Goal: Task Accomplishment & Management: Use online tool/utility

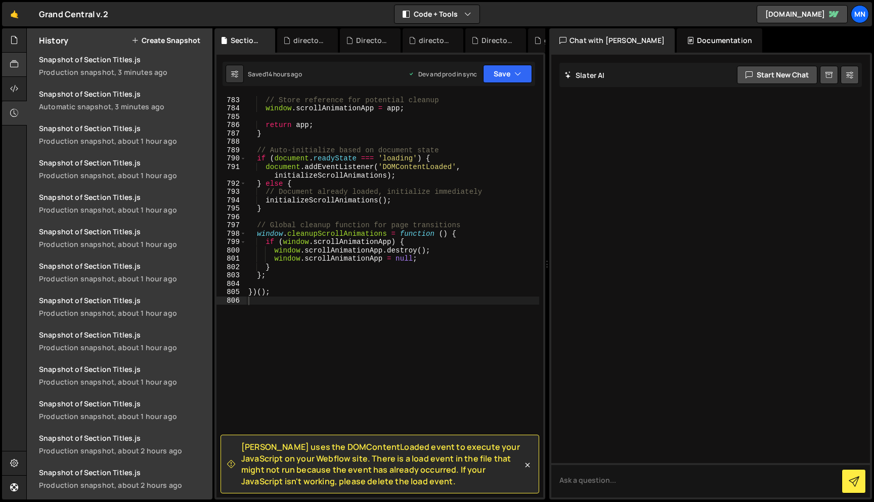
scroll to position [84, 0]
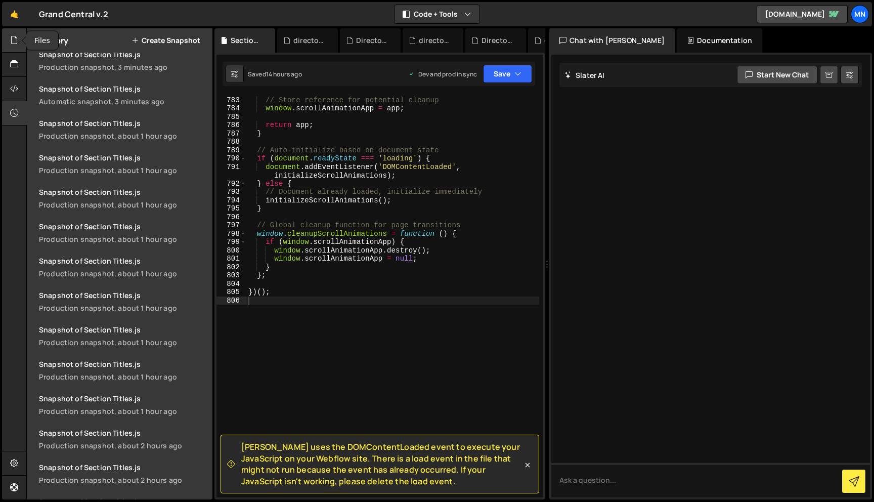
click at [17, 40] on icon at bounding box center [14, 39] width 8 height 11
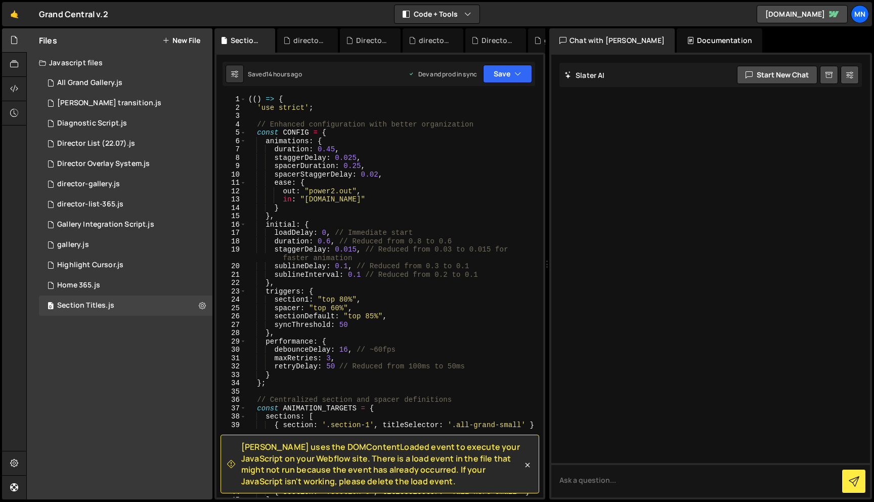
scroll to position [0, 0]
click at [10, 108] on div at bounding box center [14, 113] width 25 height 24
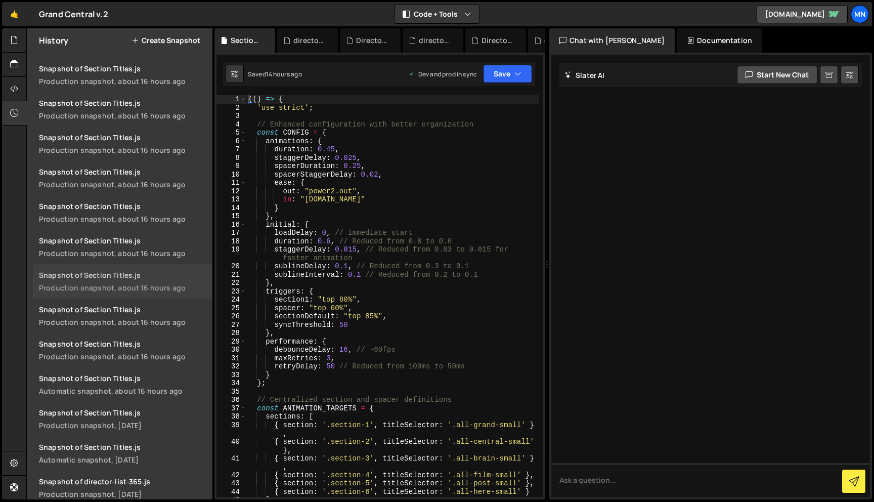
scroll to position [361, 0]
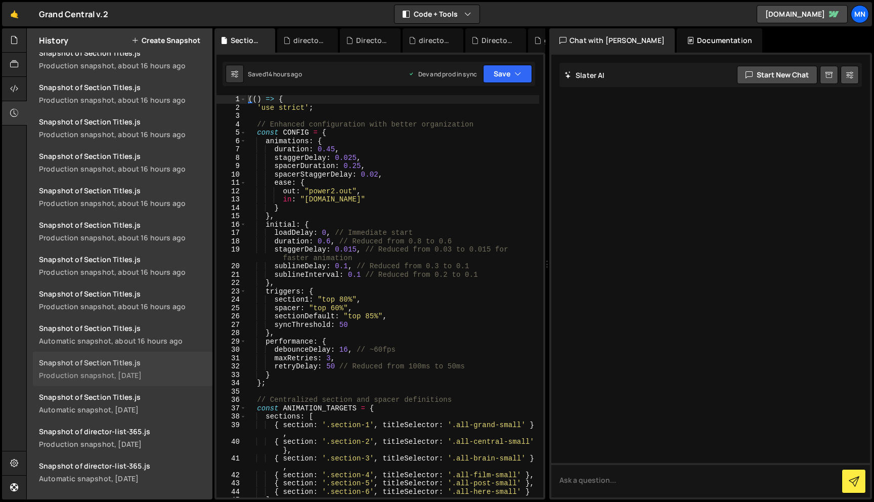
click at [136, 359] on div "Snapshot of Section Titles.js" at bounding box center [122, 362] width 167 height 10
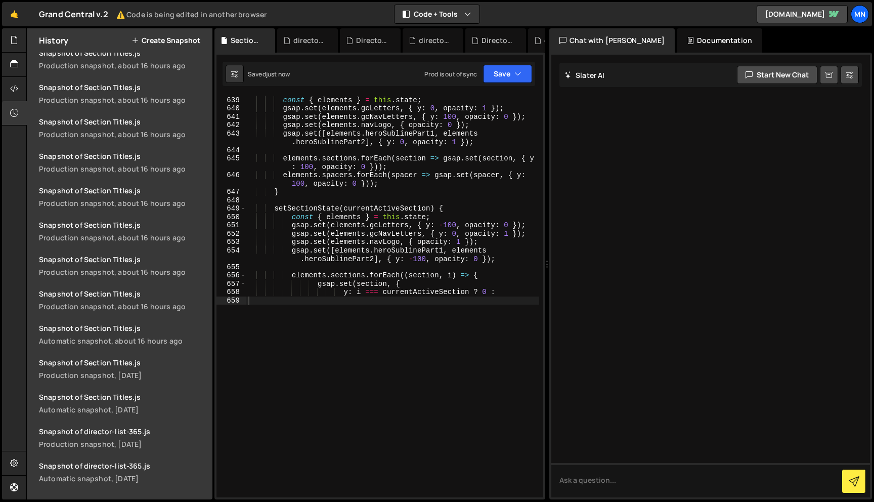
scroll to position [395, 0]
click at [519, 74] on icon "button" at bounding box center [517, 74] width 7 height 10
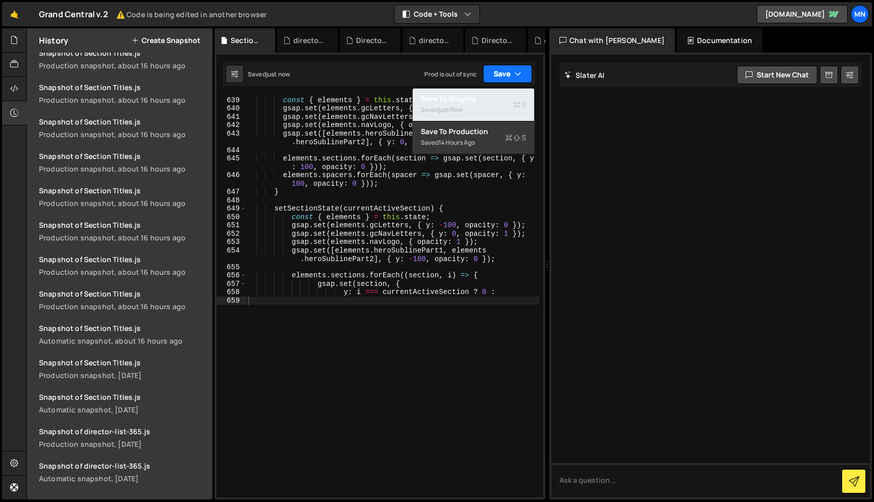
drag, startPoint x: 504, startPoint y: 98, endPoint x: 517, endPoint y: 76, distance: 25.0
click at [504, 98] on div "Save to Staging S" at bounding box center [473, 99] width 105 height 10
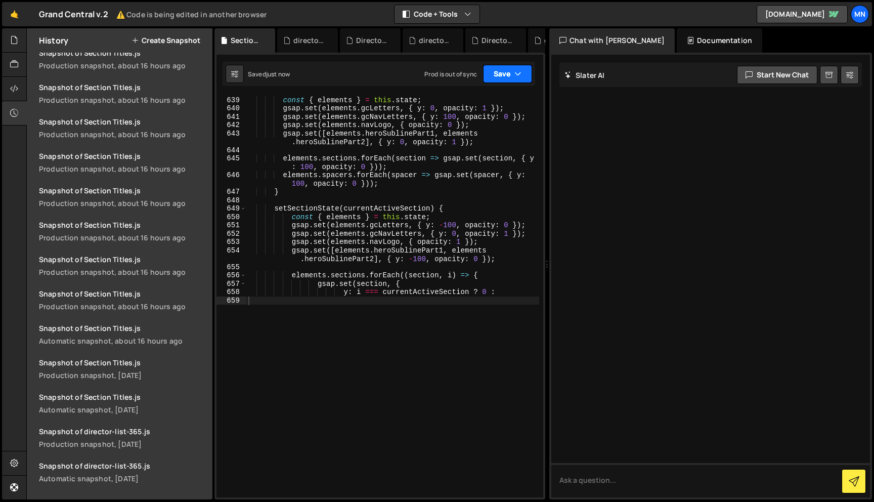
click at [517, 73] on icon "button" at bounding box center [517, 74] width 7 height 10
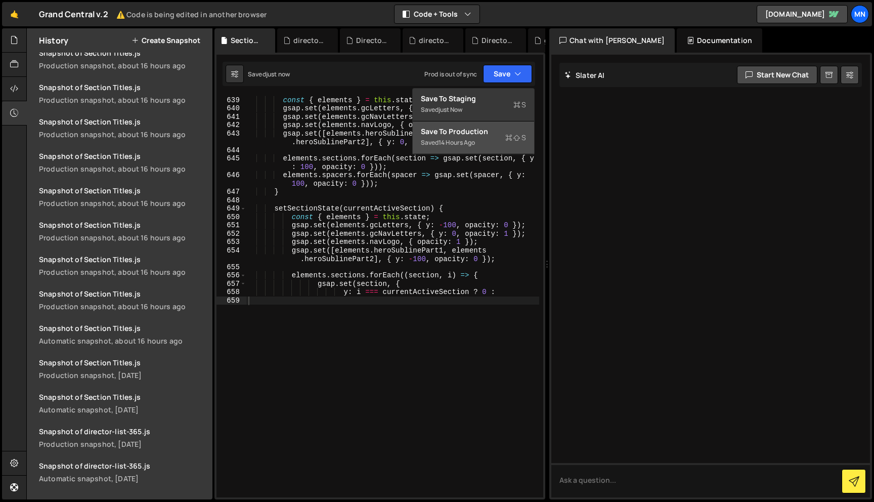
click at [500, 140] on div "Saved 14 hours ago" at bounding box center [473, 143] width 105 height 12
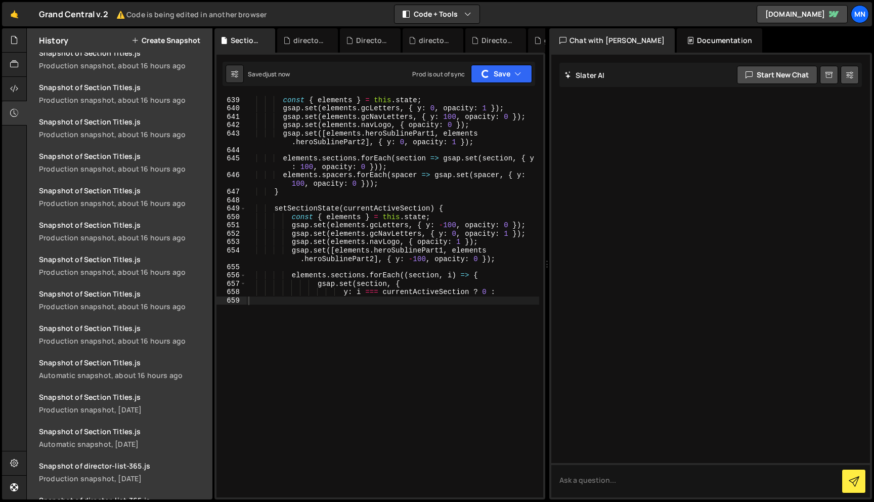
scroll to position [430, 0]
click at [12, 38] on icon at bounding box center [14, 39] width 8 height 11
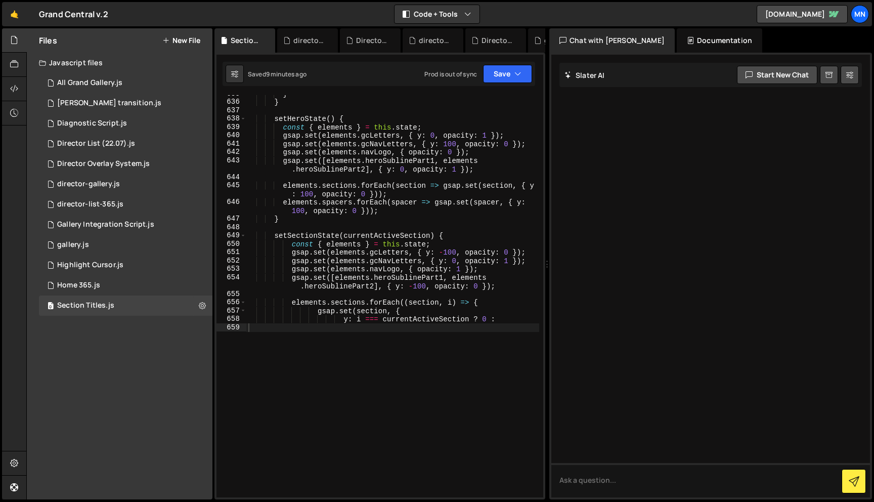
scroll to position [6169, 0]
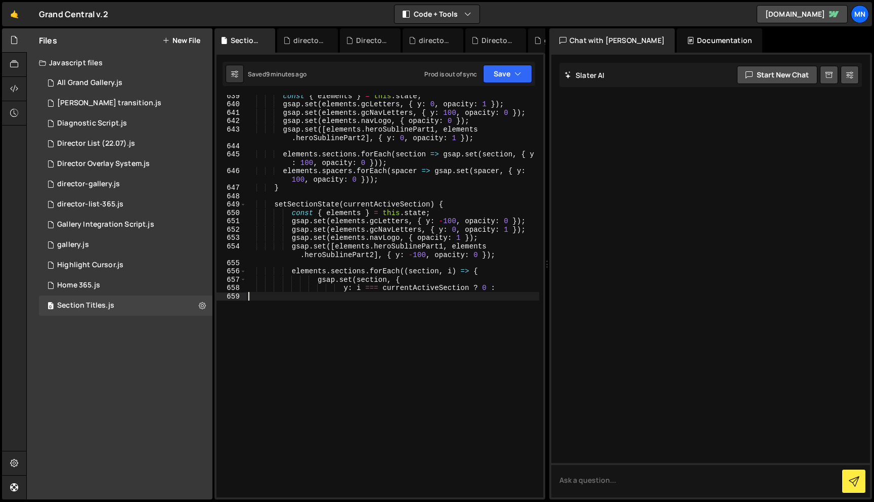
drag, startPoint x: 259, startPoint y: 355, endPoint x: 225, endPoint y: 319, distance: 50.1
click at [225, 319] on div "639 640 641 642 643 644 645 646 647 648 649 650 651 652 653 654 655 656 657 658…" at bounding box center [379, 296] width 327 height 402
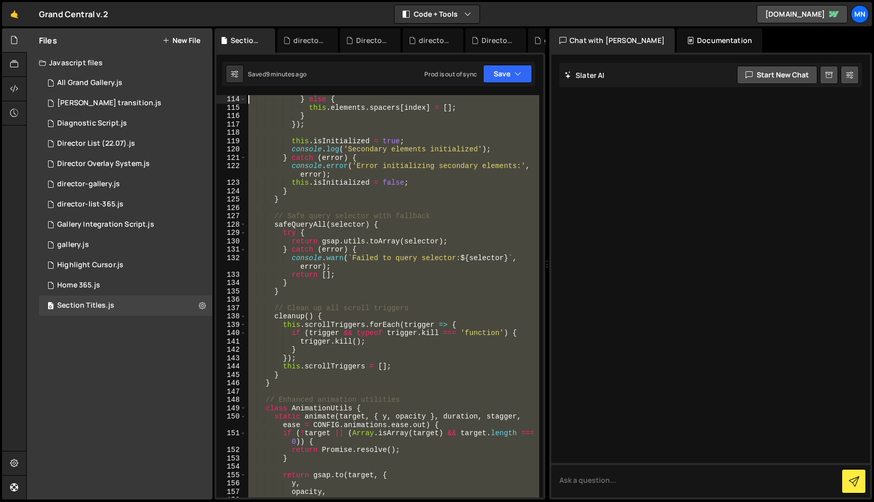
scroll to position [0, 0]
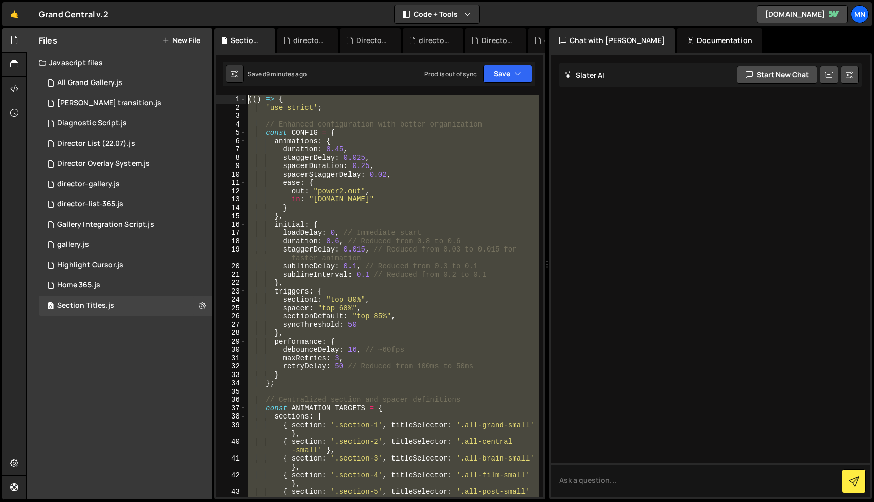
drag, startPoint x: 259, startPoint y: 338, endPoint x: 208, endPoint y: -63, distance: 404.1
click at [208, 0] on html "Projects Community Library Blog MN Projects Your Teams Invite team member Accou…" at bounding box center [437, 251] width 874 height 502
type textarea "(() => { 'use strict';"
click at [78, 288] on div "Home 365.js" at bounding box center [78, 285] width 43 height 9
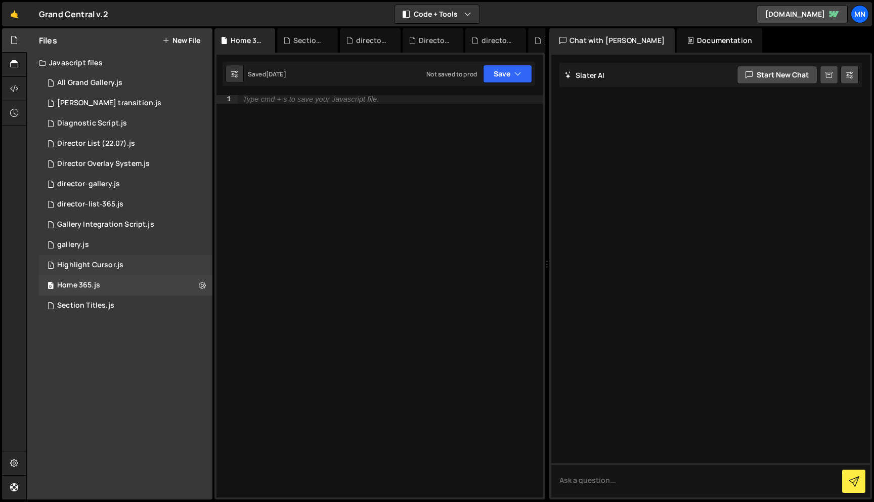
click at [91, 270] on div "1 Highlight Cursor.js 0" at bounding box center [125, 265] width 173 height 20
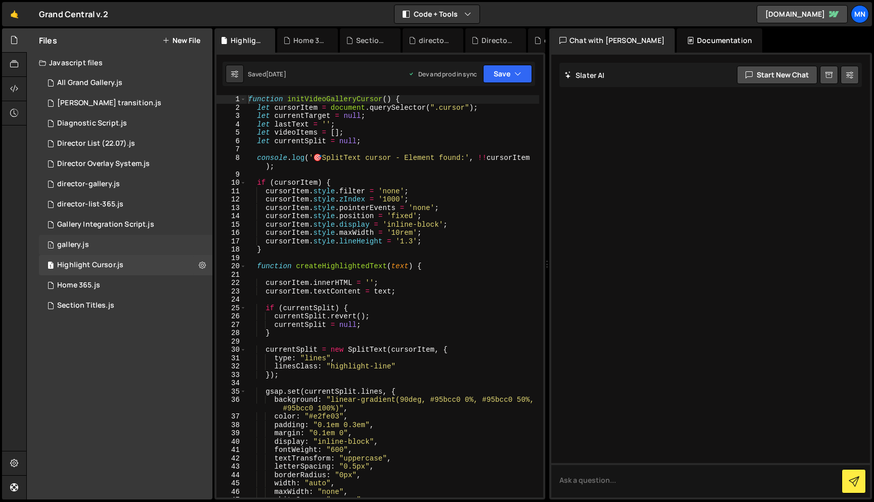
click at [63, 246] on div "gallery.js" at bounding box center [73, 244] width 32 height 9
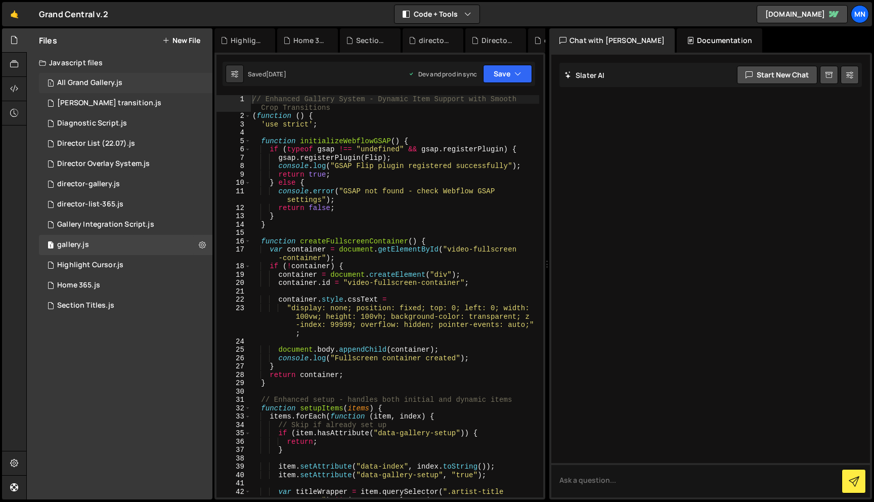
click at [85, 81] on div "All Grand Gallery.js" at bounding box center [89, 82] width 65 height 9
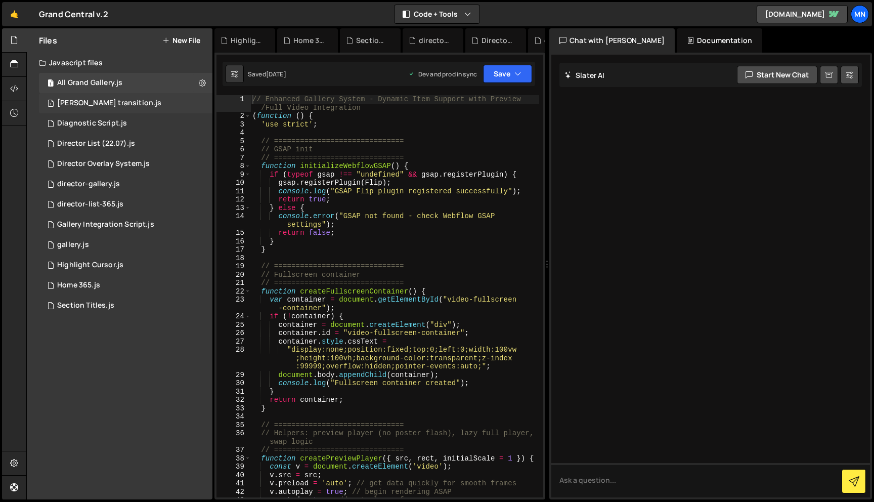
click at [85, 99] on div "[PERSON_NAME] transition.js" at bounding box center [109, 103] width 104 height 9
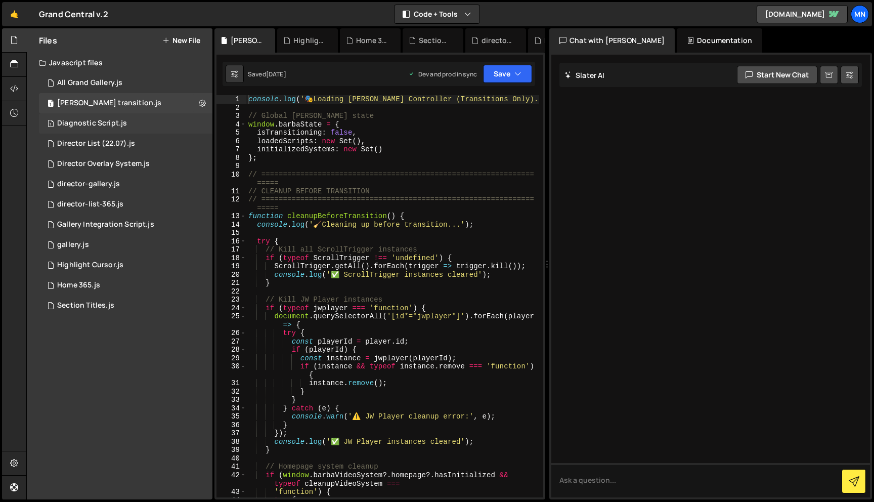
click at [102, 123] on div "Diagnostic Script.js" at bounding box center [92, 123] width 70 height 9
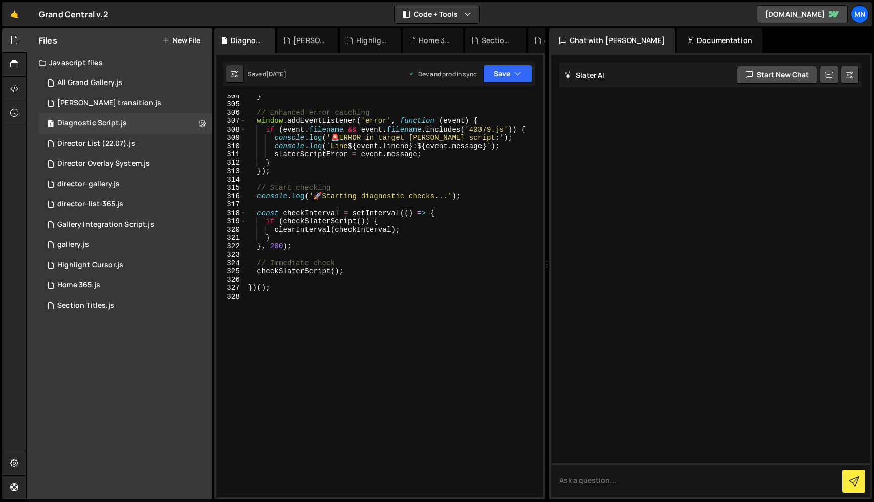
scroll to position [2982, 0]
click at [90, 148] on div "Director List (22.07).js" at bounding box center [96, 143] width 78 height 9
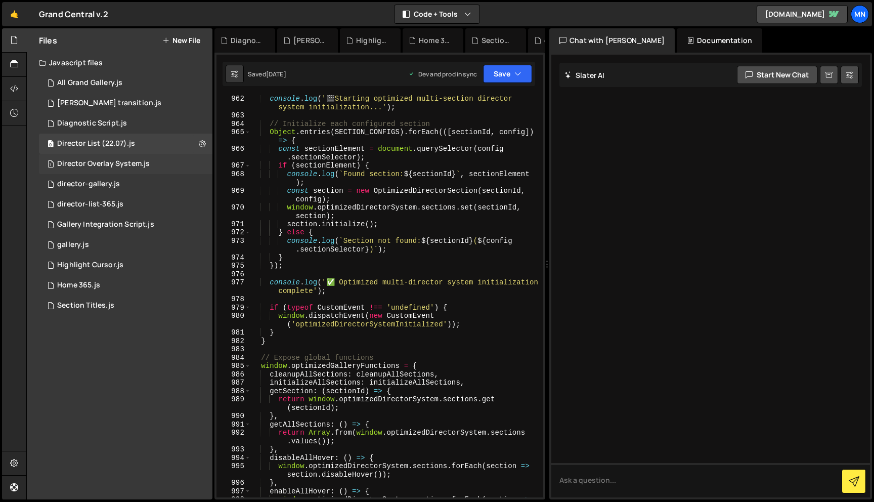
scroll to position [8998, 0]
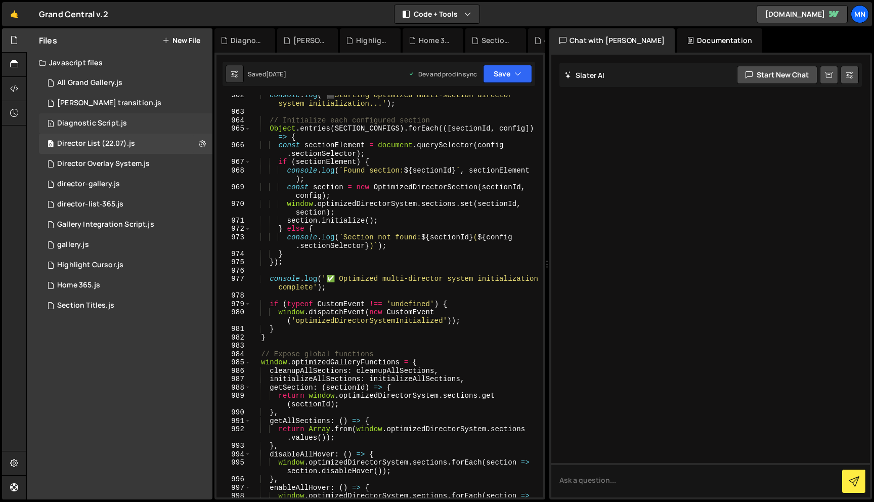
click at [107, 123] on div "Diagnostic Script.js" at bounding box center [92, 123] width 70 height 9
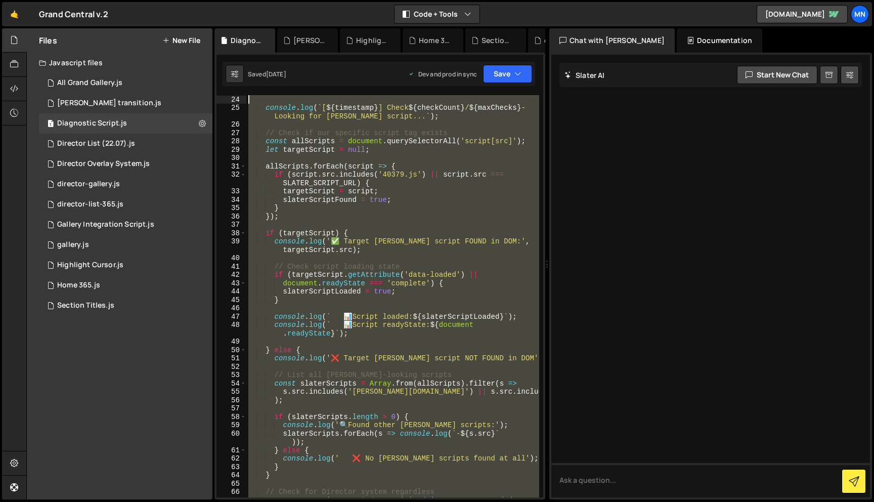
scroll to position [0, 0]
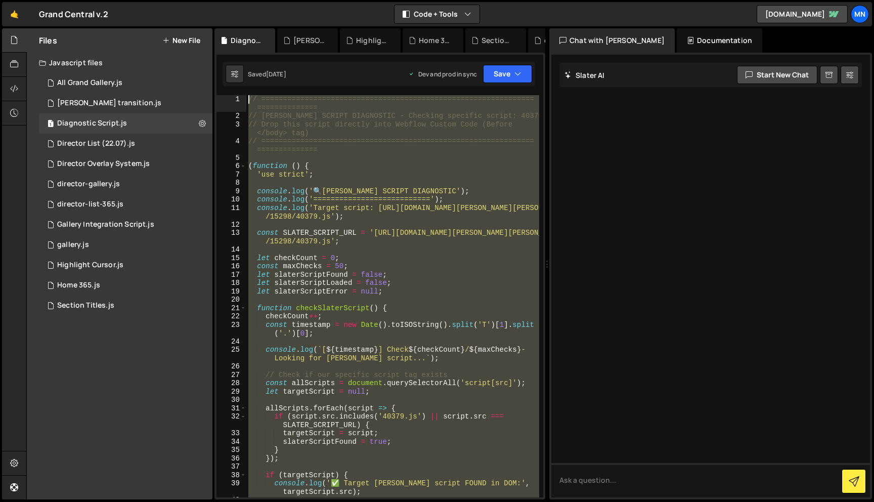
drag, startPoint x: 290, startPoint y: 320, endPoint x: 226, endPoint y: -8, distance: 334.0
click at [226, 0] on html "Projects Community Library Blog MN Projects Your Teams Invite team member Accou…" at bounding box center [437, 251] width 874 height 502
paste textarea "})();"
type textarea "})();"
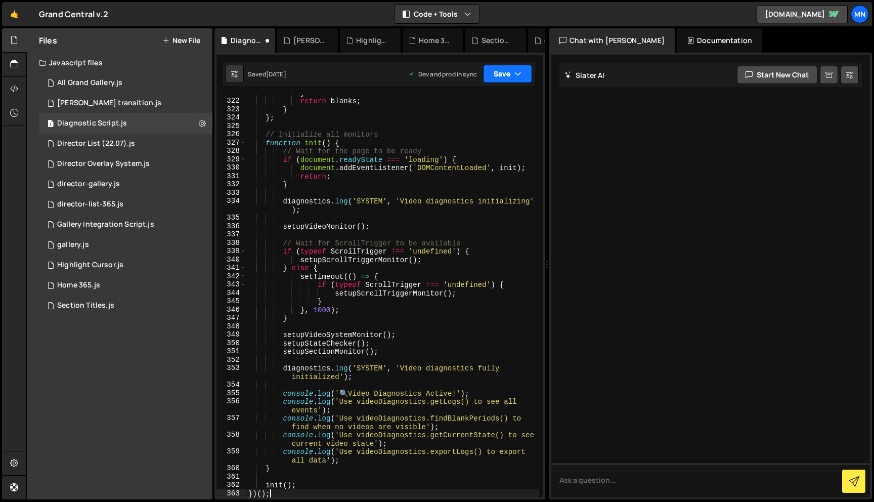
drag, startPoint x: 509, startPoint y: 69, endPoint x: 495, endPoint y: 95, distance: 29.0
click at [509, 69] on button "Save" at bounding box center [507, 74] width 49 height 18
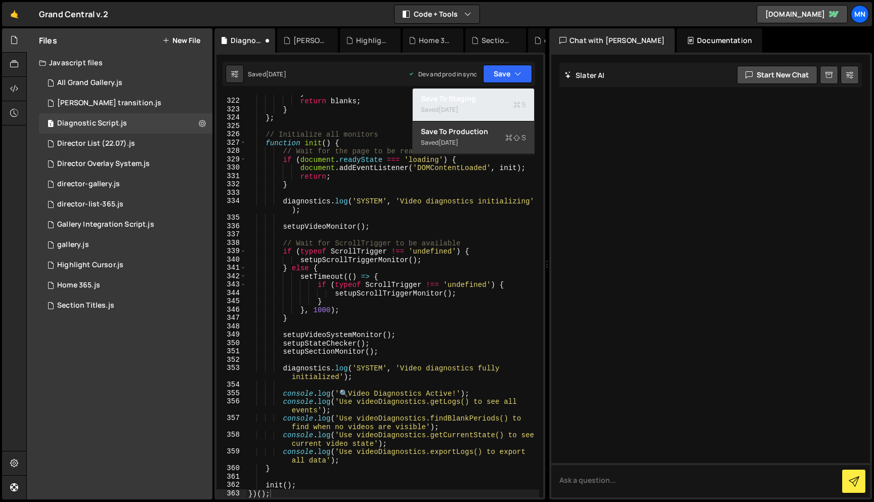
drag, startPoint x: 491, startPoint y: 101, endPoint x: 508, endPoint y: 83, distance: 24.3
click at [492, 100] on div "Save to Staging S" at bounding box center [473, 99] width 105 height 10
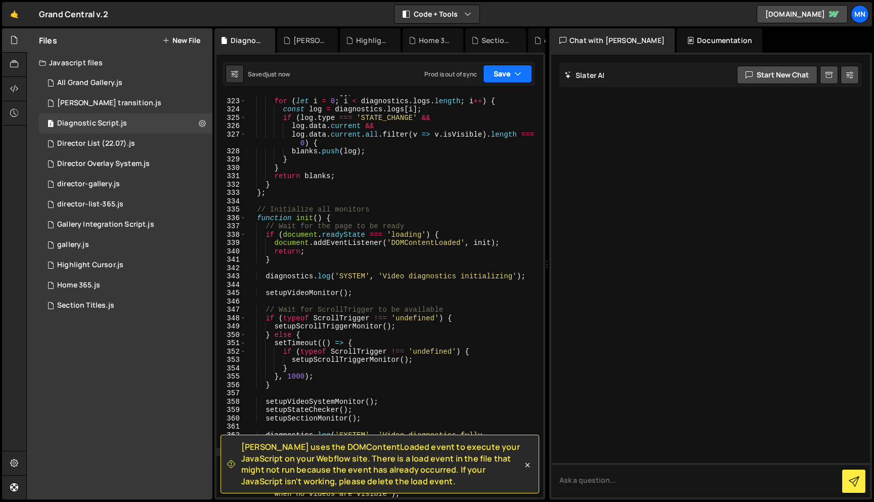
click at [512, 77] on button "Save" at bounding box center [507, 74] width 49 height 18
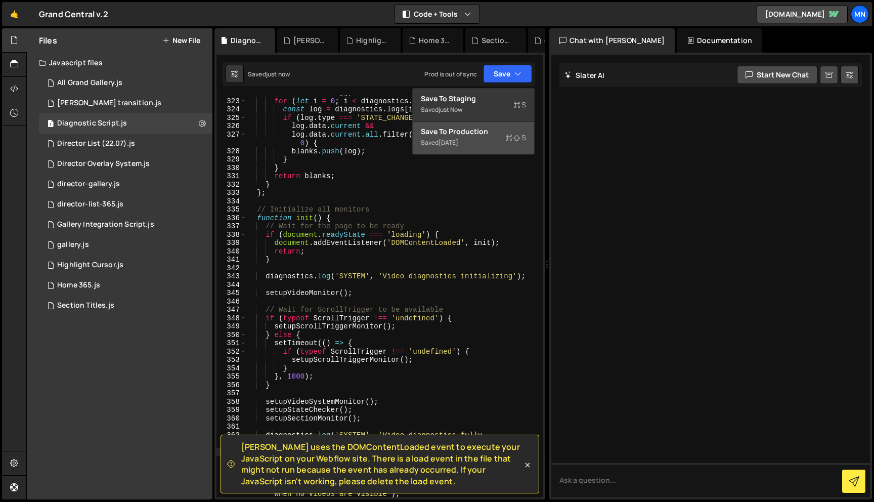
click at [491, 142] on div "Saved 1 month ago" at bounding box center [473, 143] width 105 height 12
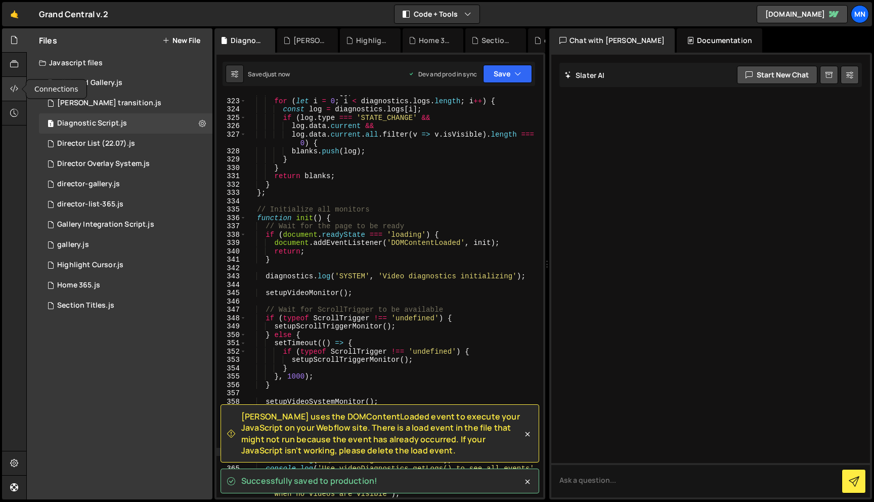
click at [16, 94] on icon at bounding box center [14, 88] width 8 height 11
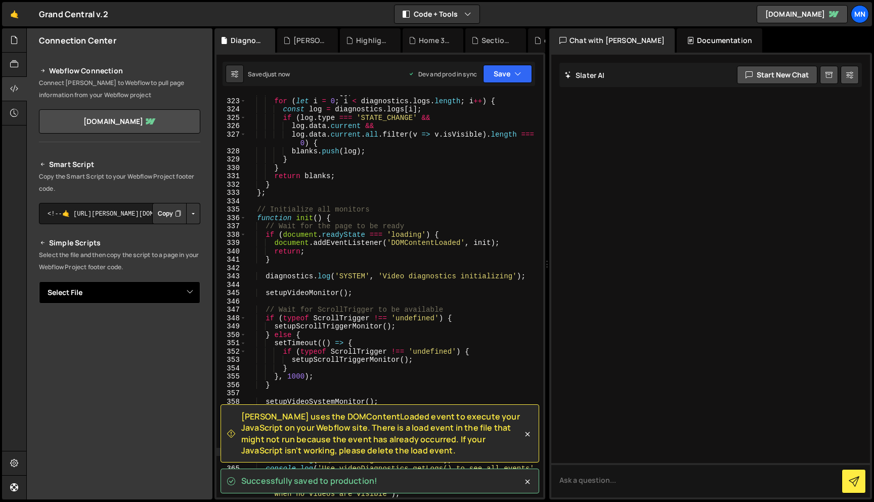
click at [155, 296] on select "Select File All Grand Gallery.js barba transition.js Diagnostic Script.js Direc…" at bounding box center [119, 292] width 161 height 22
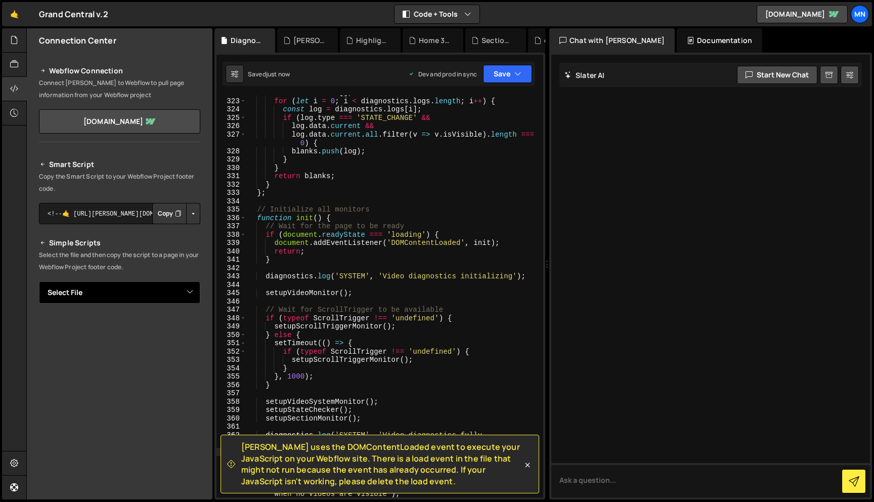
select select "43601"
click at [39, 281] on select "Select File All Grand Gallery.js barba transition.js Diagnostic Script.js Direc…" at bounding box center [119, 292] width 161 height 22
click at [189, 327] on button "Button group with nested dropdown" at bounding box center [193, 326] width 14 height 21
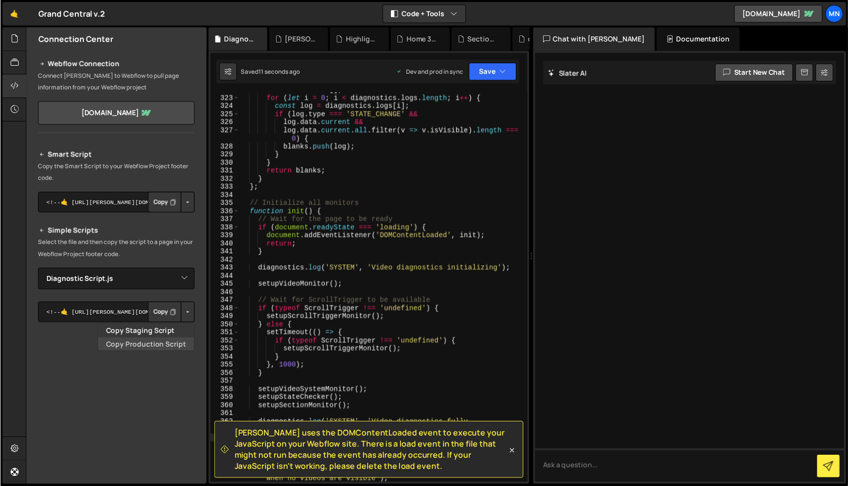
scroll to position [3, 0]
click at [179, 356] on link "Copy Production Script" at bounding box center [150, 355] width 99 height 14
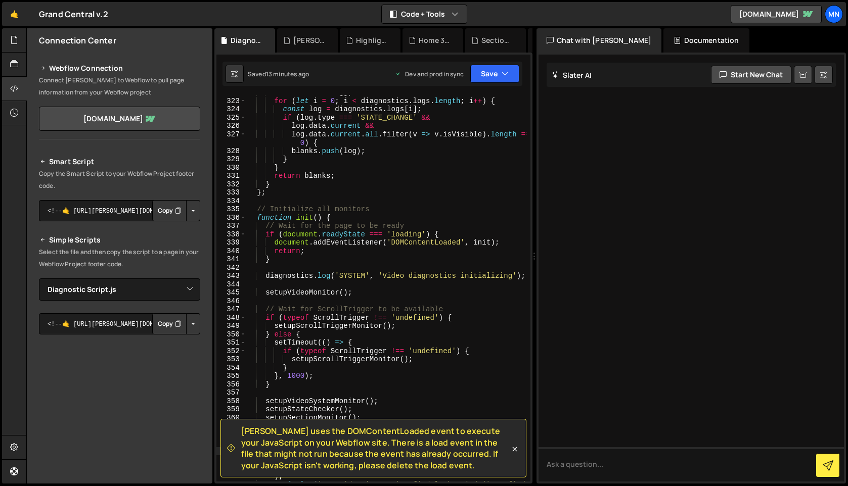
scroll to position [2977, 0]
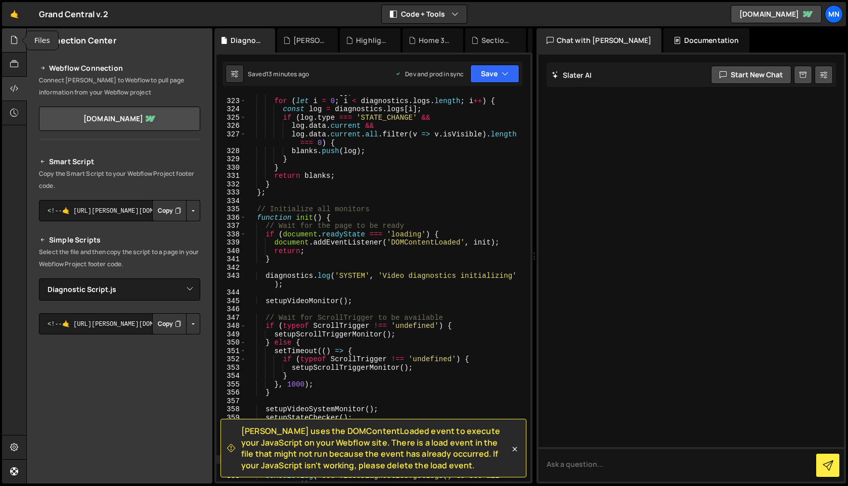
click at [11, 42] on icon at bounding box center [14, 39] width 8 height 11
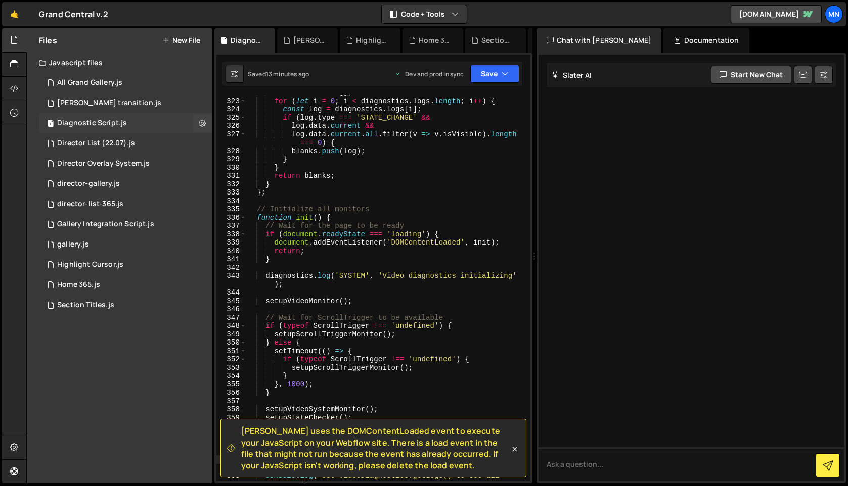
click at [99, 121] on div "Diagnostic Script.js" at bounding box center [92, 123] width 70 height 9
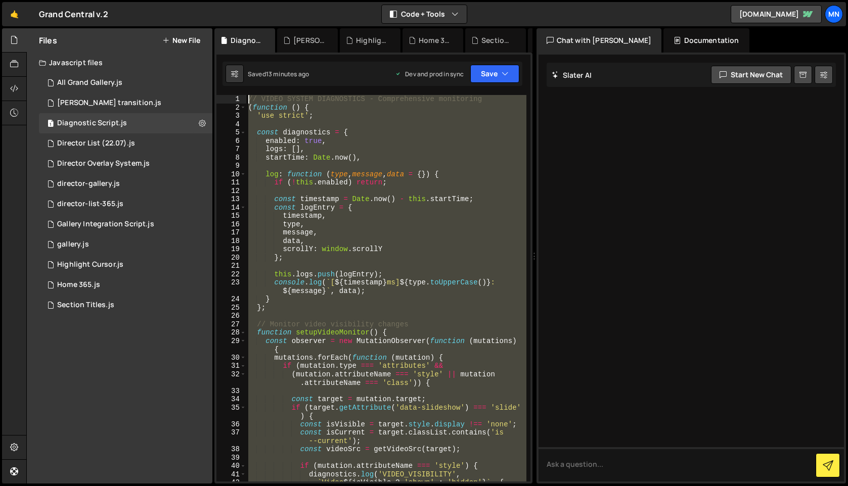
scroll to position [0, 0]
drag, startPoint x: 272, startPoint y: 351, endPoint x: 227, endPoint y: -78, distance: 431.7
click at [227, 0] on html "Projects Community Library Blog MN Projects Your Teams Invite team member Accou…" at bounding box center [424, 243] width 848 height 486
paste textarea "})();"
type textarea "})();"
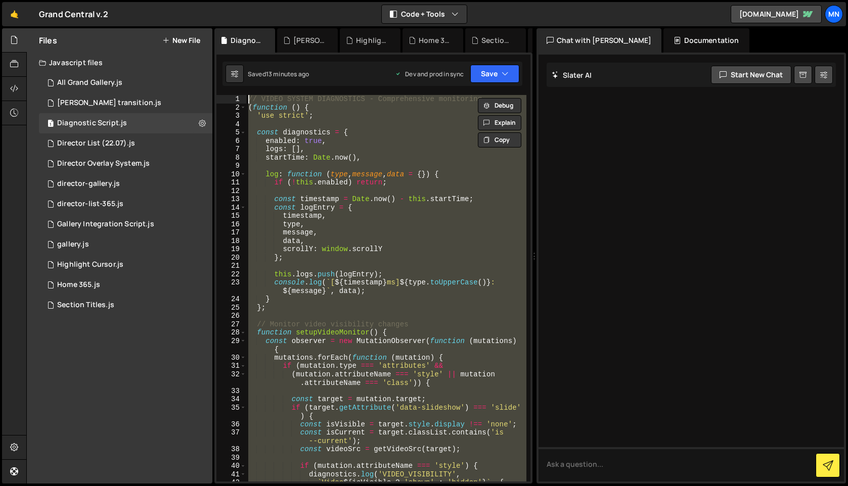
scroll to position [2300, 0]
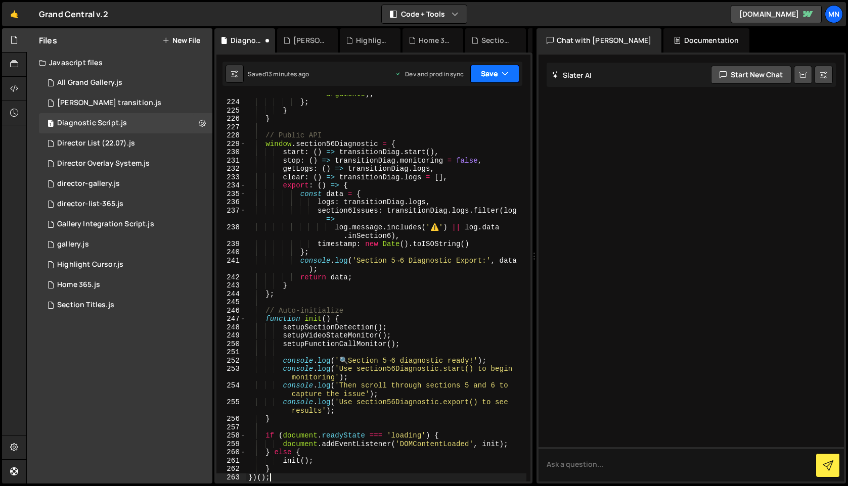
drag, startPoint x: 501, startPoint y: 71, endPoint x: 495, endPoint y: 79, distance: 10.1
click at [501, 71] on button "Save" at bounding box center [494, 74] width 49 height 18
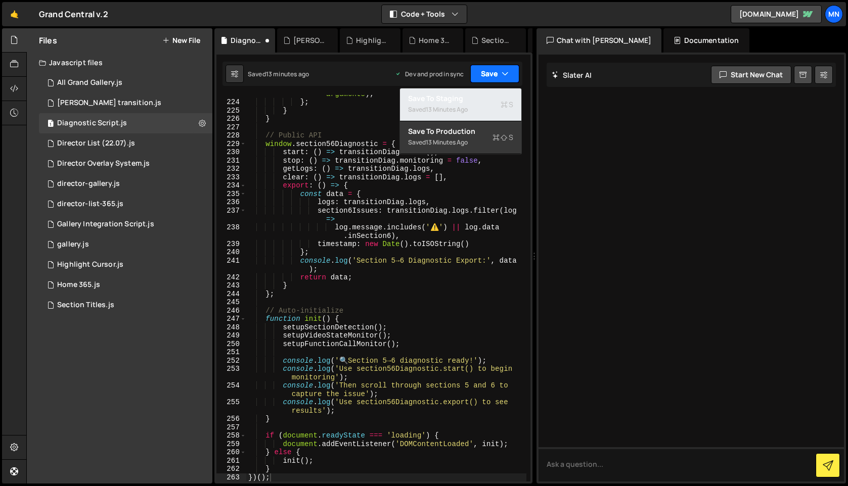
drag, startPoint x: 476, startPoint y: 98, endPoint x: 500, endPoint y: 79, distance: 29.5
click at [478, 97] on div "Save to Staging S" at bounding box center [460, 99] width 105 height 10
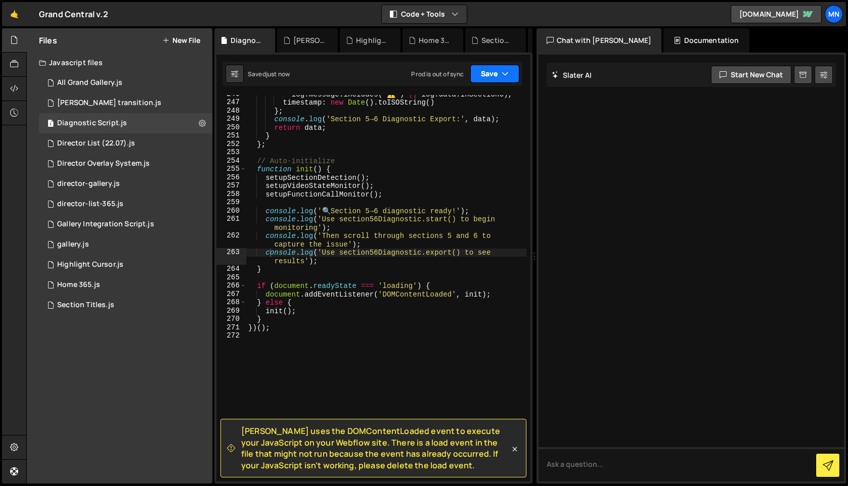
click at [502, 70] on icon "button" at bounding box center [505, 74] width 7 height 10
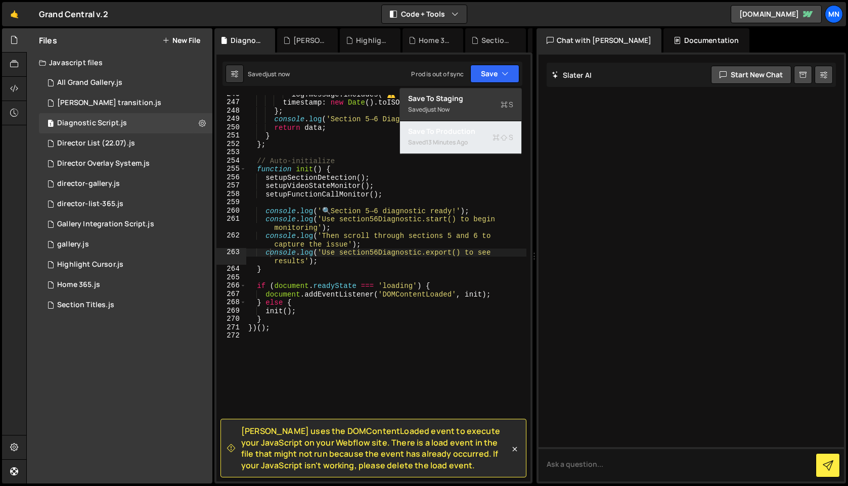
click at [476, 139] on div "Saved 13 minutes ago" at bounding box center [460, 143] width 105 height 12
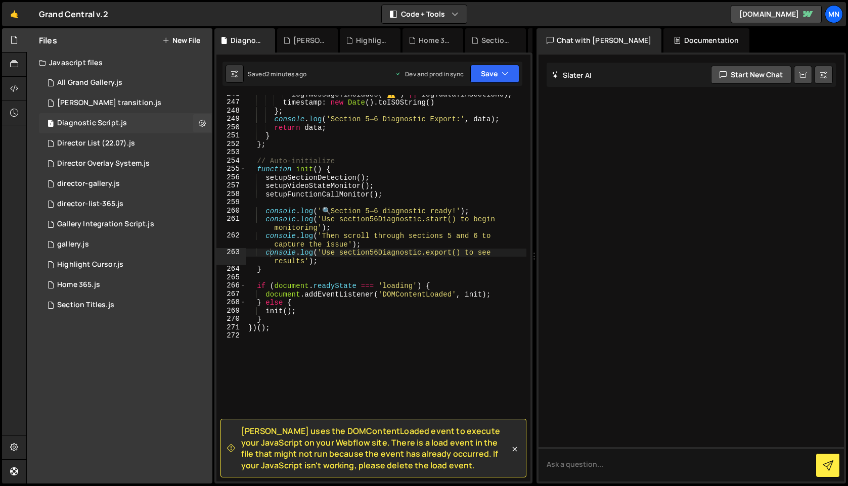
click at [102, 125] on div "Diagnostic Script.js" at bounding box center [92, 123] width 70 height 9
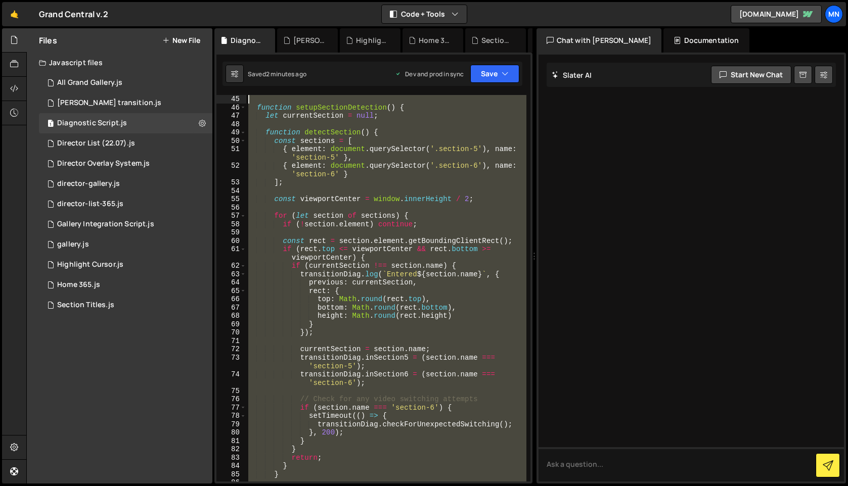
scroll to position [0, 0]
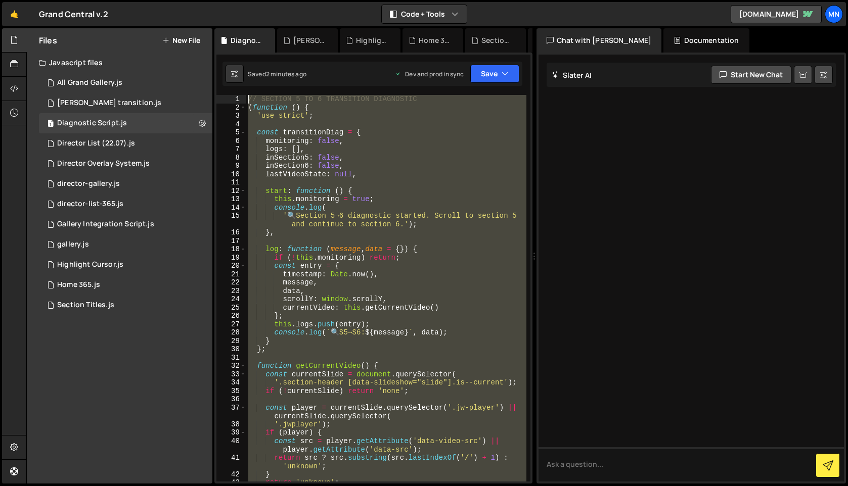
drag, startPoint x: 289, startPoint y: 432, endPoint x: 215, endPoint y: -78, distance: 516.0
click at [215, 0] on html "Projects Community Library Blog MN Projects Your Teams Invite team member Accou…" at bounding box center [424, 243] width 848 height 486
type textarea "// SECTION 5 TO 6 TRANSITION DIAGNOSTIC (function () {"
click at [81, 142] on div "Director List (22.07).js" at bounding box center [96, 143] width 78 height 9
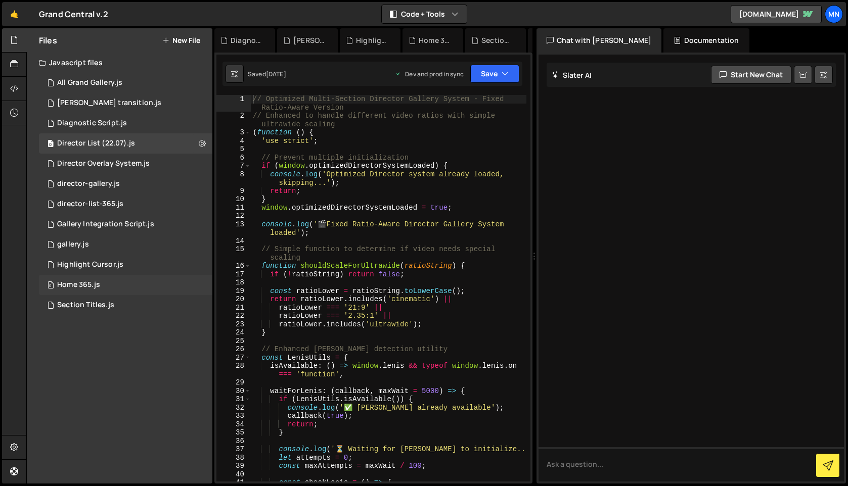
click at [72, 284] on div "Home 365.js" at bounding box center [78, 285] width 43 height 9
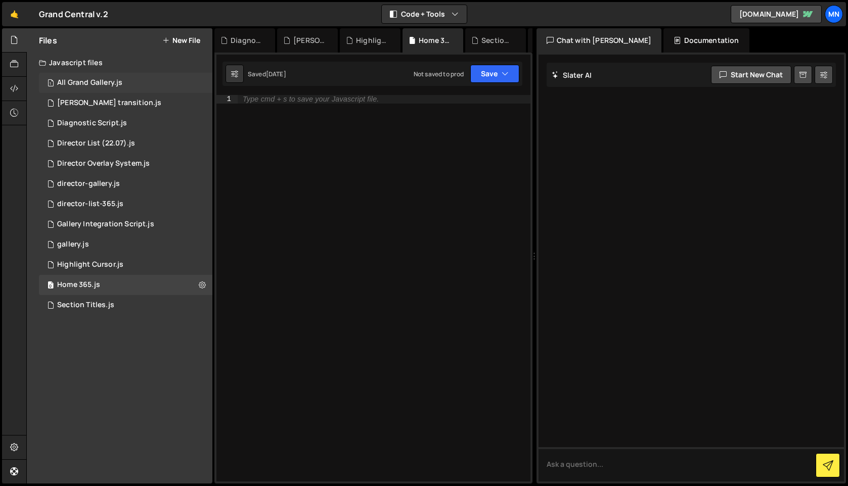
click at [95, 85] on div "All Grand Gallery.js" at bounding box center [89, 82] width 65 height 9
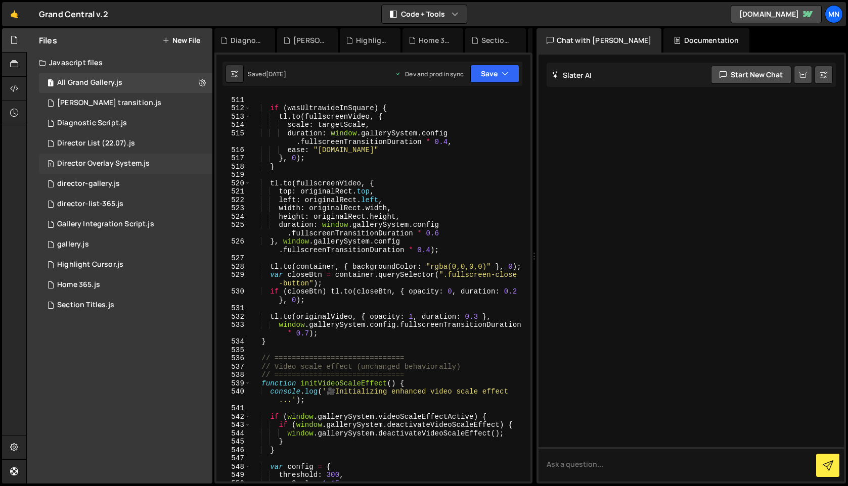
scroll to position [4900, 0]
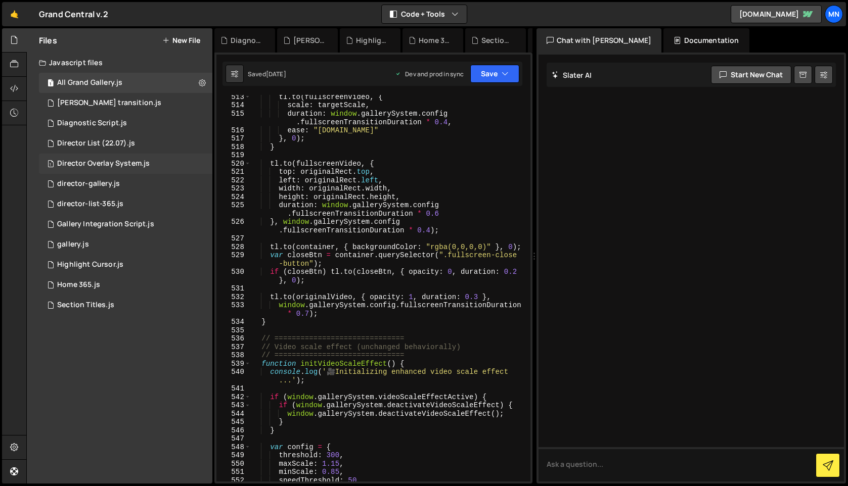
click at [94, 165] on div "Director Overlay System.js" at bounding box center [103, 163] width 93 height 9
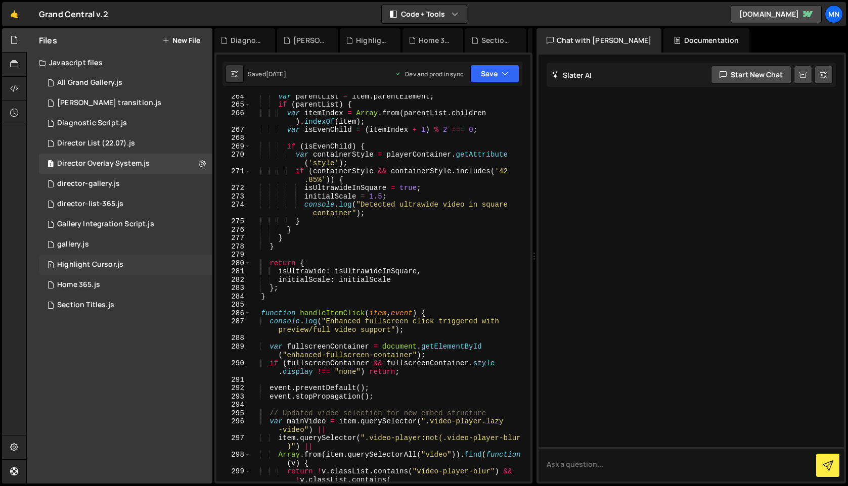
scroll to position [1767, 0]
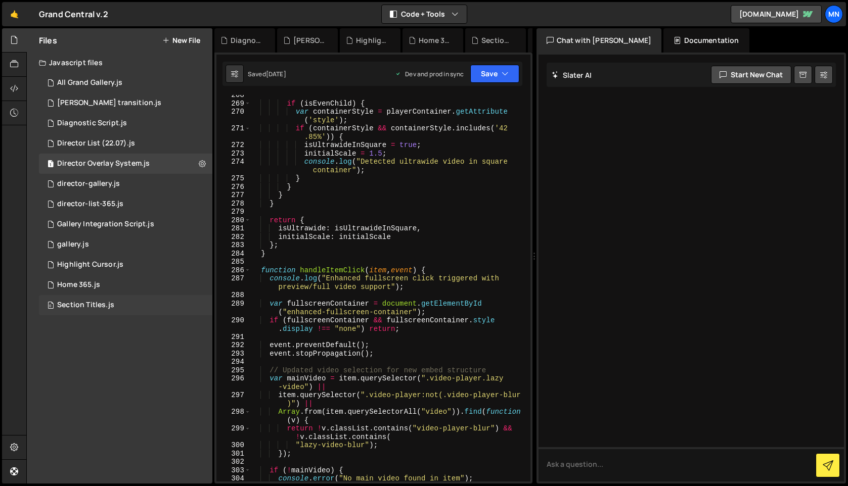
click at [85, 307] on div "Section Titles.js" at bounding box center [85, 305] width 57 height 9
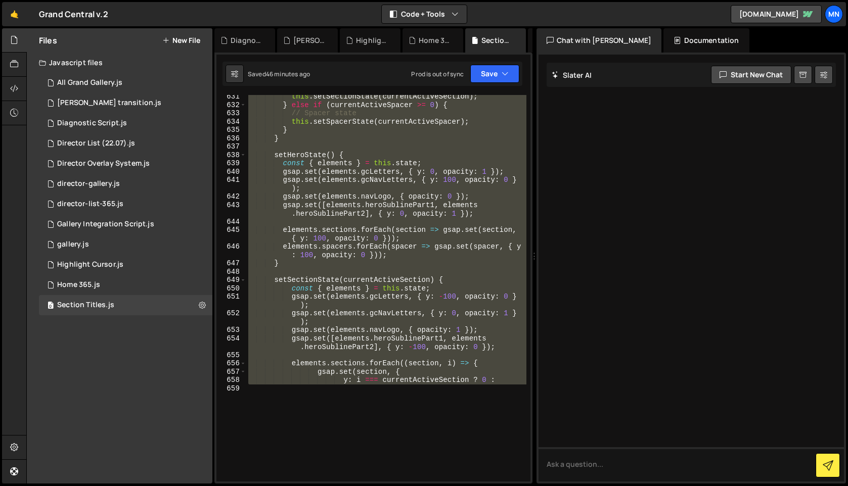
scroll to position [6277, 0]
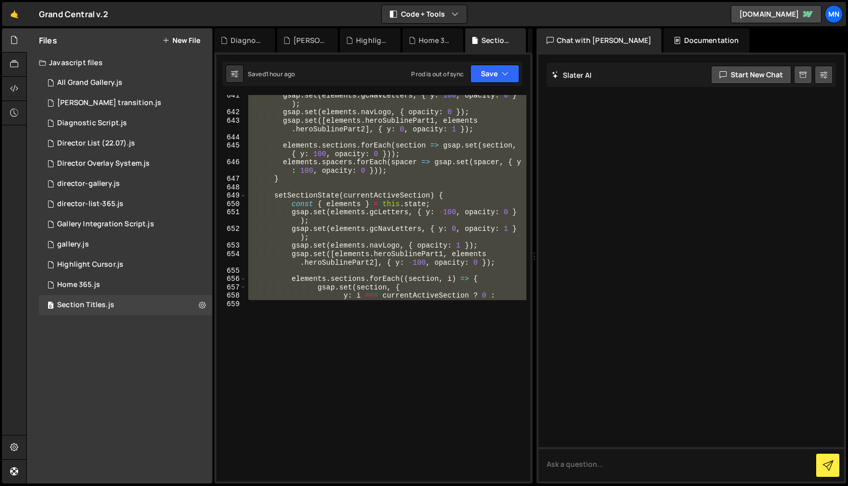
click at [342, 323] on div "gsap . set ( elements . gcNavLetters , { y : 100 , opacity : 0 } ) ; gsap . set…" at bounding box center [386, 288] width 280 height 387
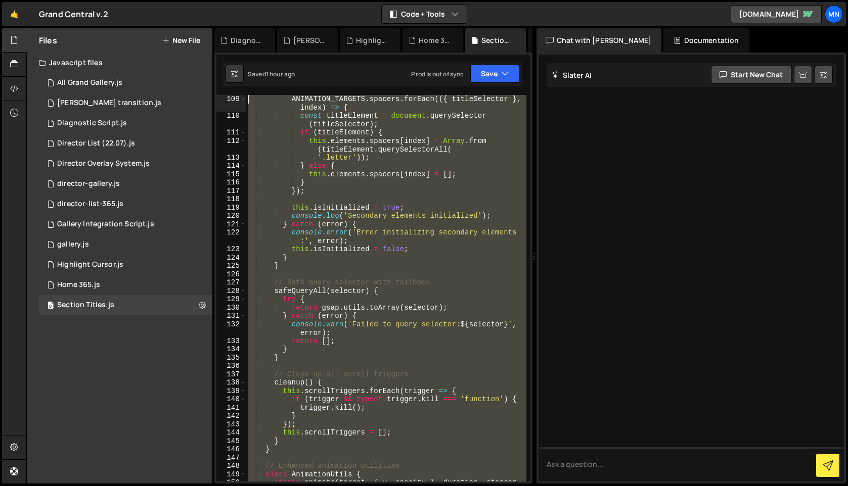
scroll to position [0, 0]
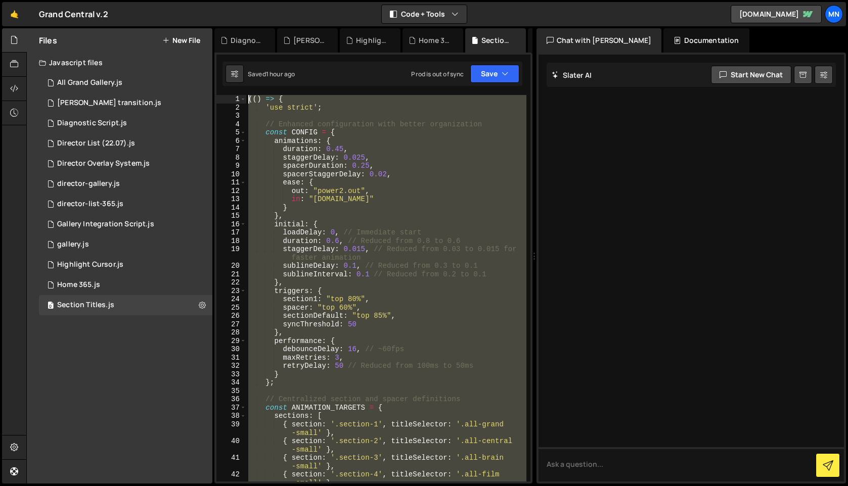
drag, startPoint x: 293, startPoint y: 325, endPoint x: 221, endPoint y: -19, distance: 351.7
click at [221, 0] on html "Projects Community Library Blog MN Projects Your Teams Invite team member Accou…" at bounding box center [424, 243] width 848 height 486
type textarea "(() => { 'use strict';"
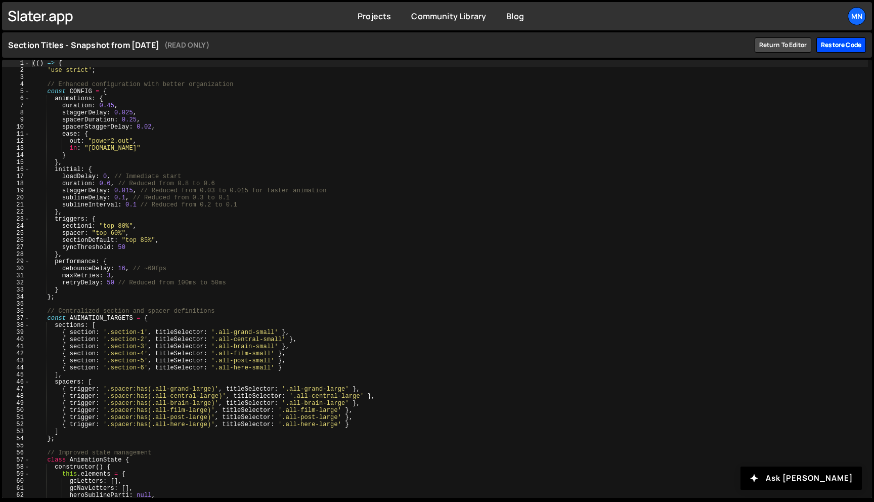
click at [843, 43] on div "Restore code" at bounding box center [841, 44] width 50 height 15
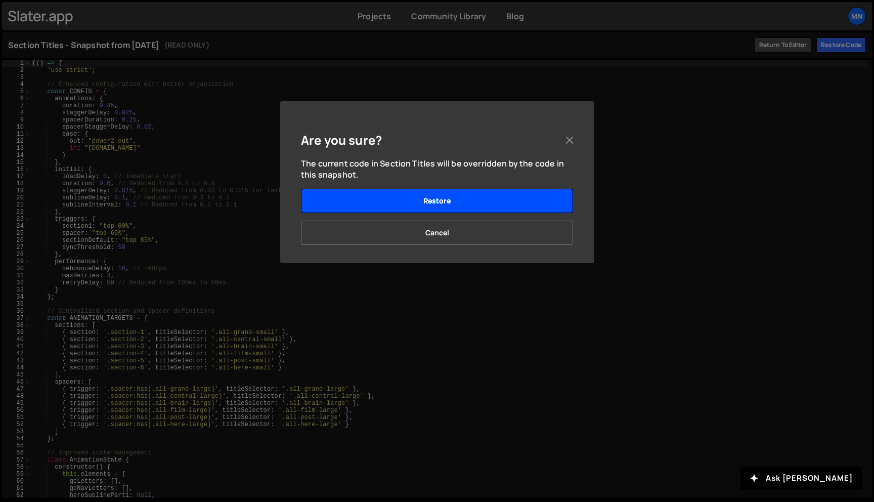
click at [479, 201] on button "Restore" at bounding box center [437, 201] width 272 height 24
